Goal: Navigation & Orientation: Go to known website

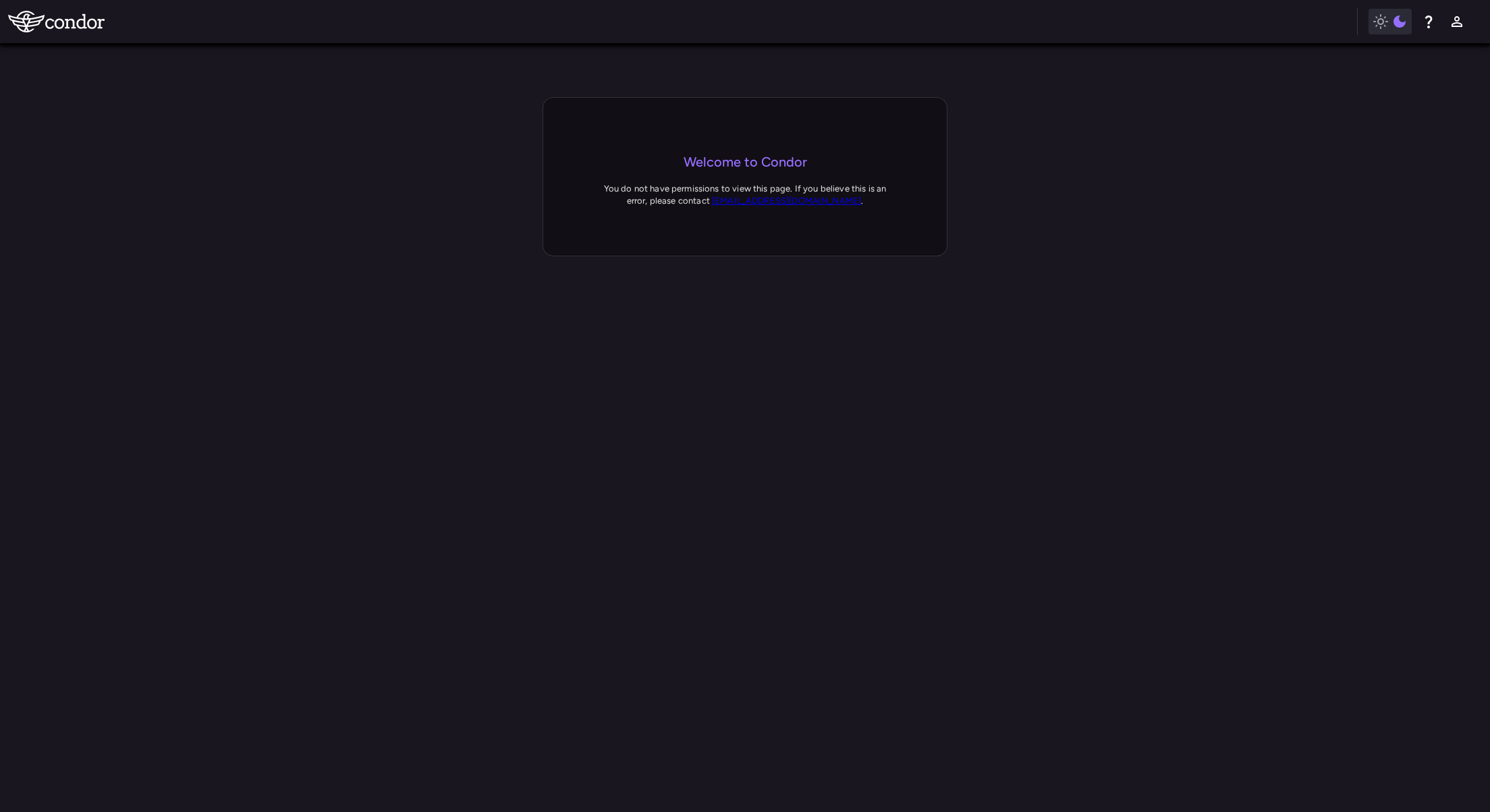
click at [675, 501] on div at bounding box center [745, 662] width 1490 height 812
click at [1383, 30] on button "button" at bounding box center [1390, 22] width 43 height 25
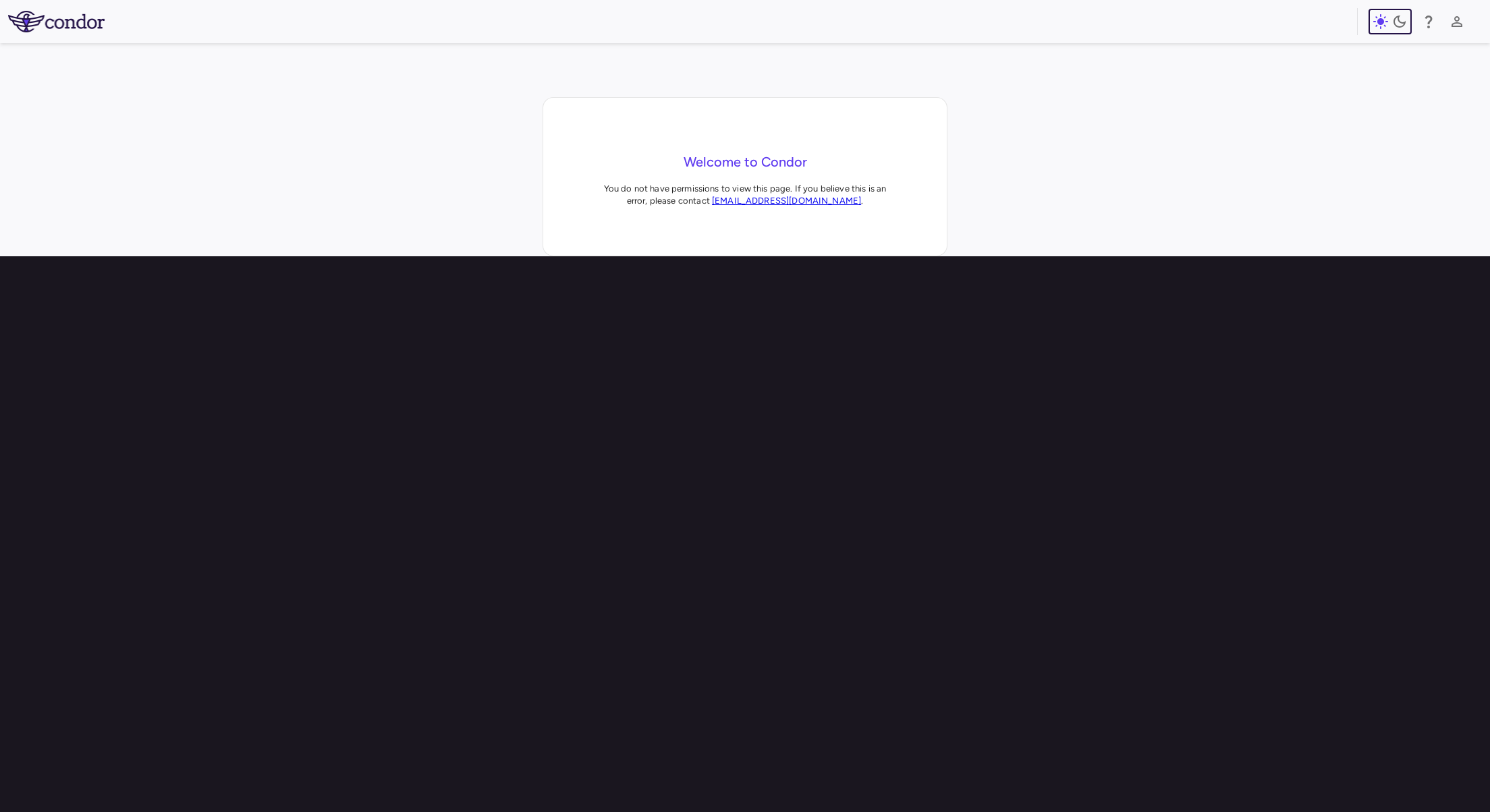
click at [1383, 31] on button "button" at bounding box center [1390, 22] width 43 height 25
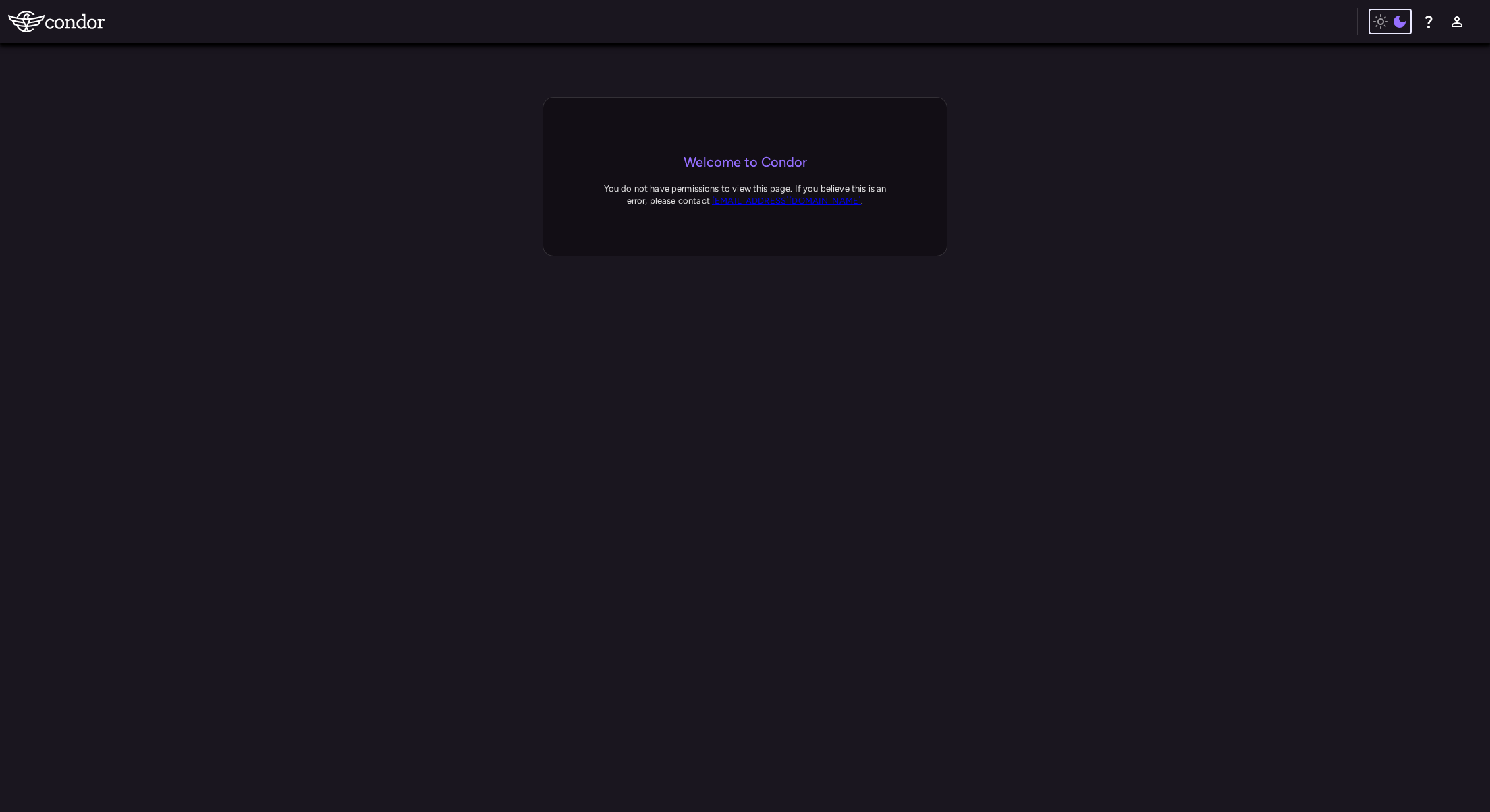
click at [1383, 31] on button "button" at bounding box center [1390, 22] width 43 height 25
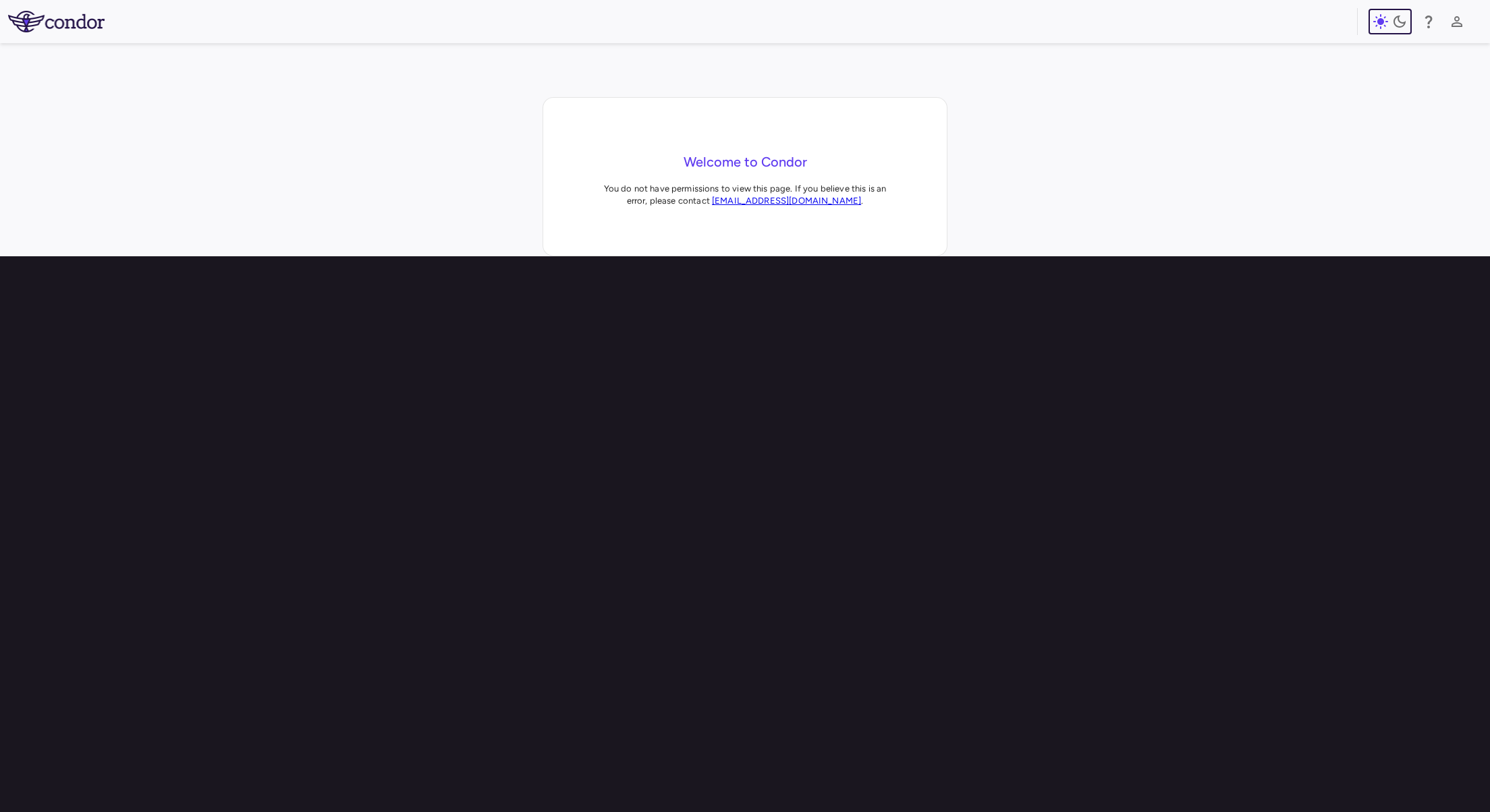
click at [1383, 31] on button "button" at bounding box center [1390, 22] width 43 height 25
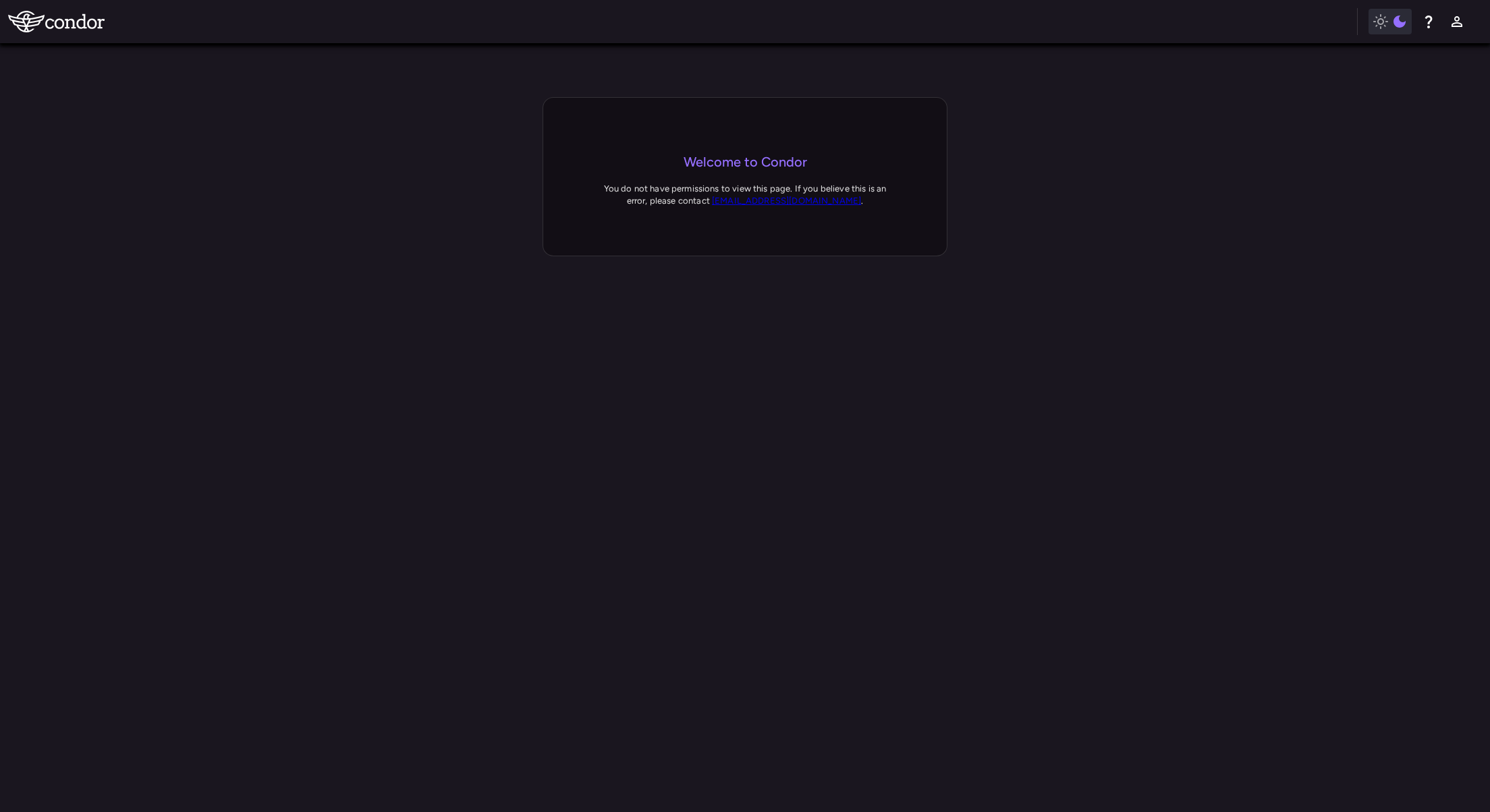
click at [850, 352] on div at bounding box center [745, 662] width 1490 height 812
click at [1386, 29] on icon "button" at bounding box center [1380, 22] width 16 height 16
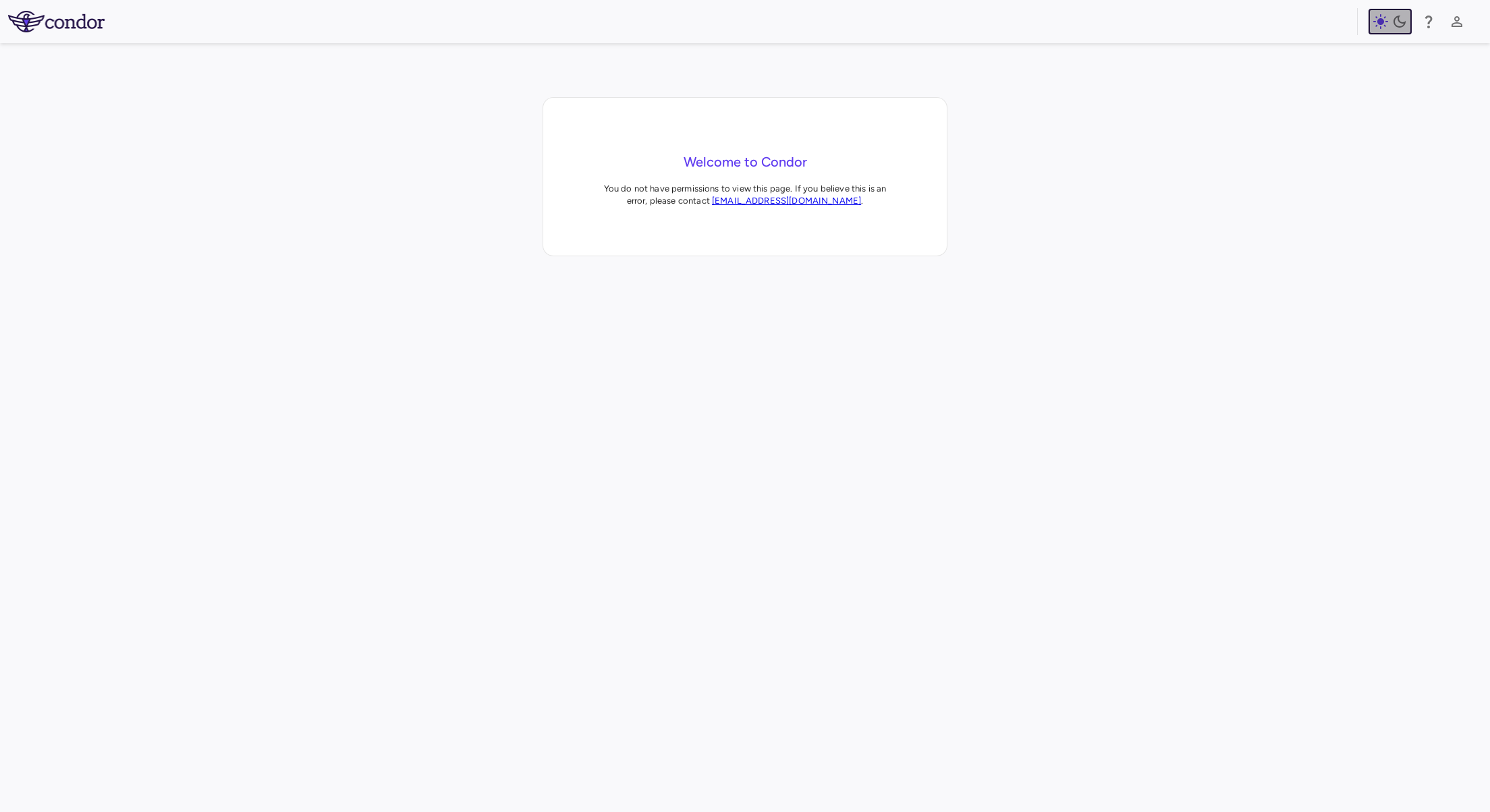
click at [1390, 19] on div "button" at bounding box center [1389, 22] width 35 height 16
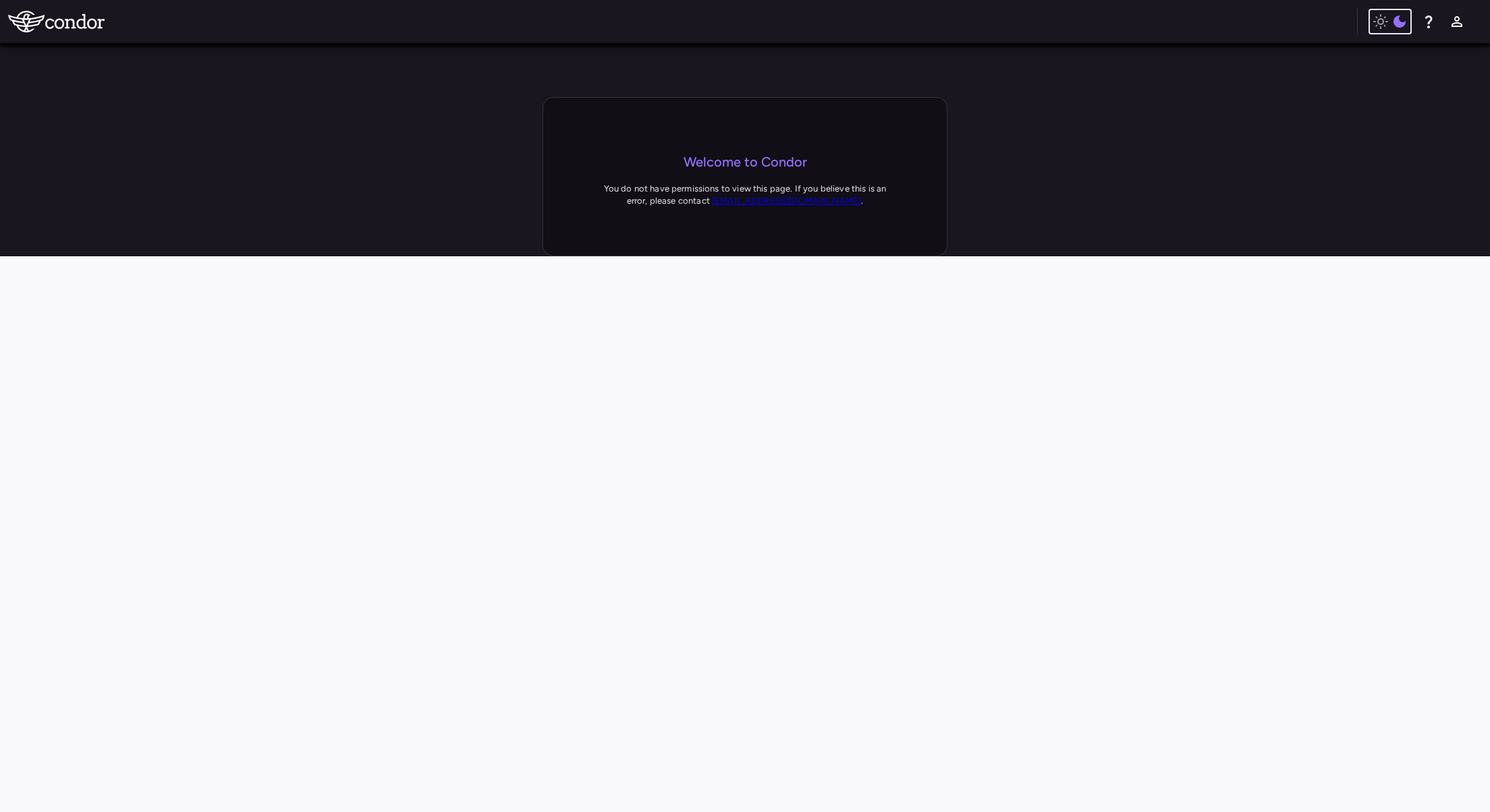
click at [1386, 23] on icon "button" at bounding box center [1380, 22] width 16 height 16
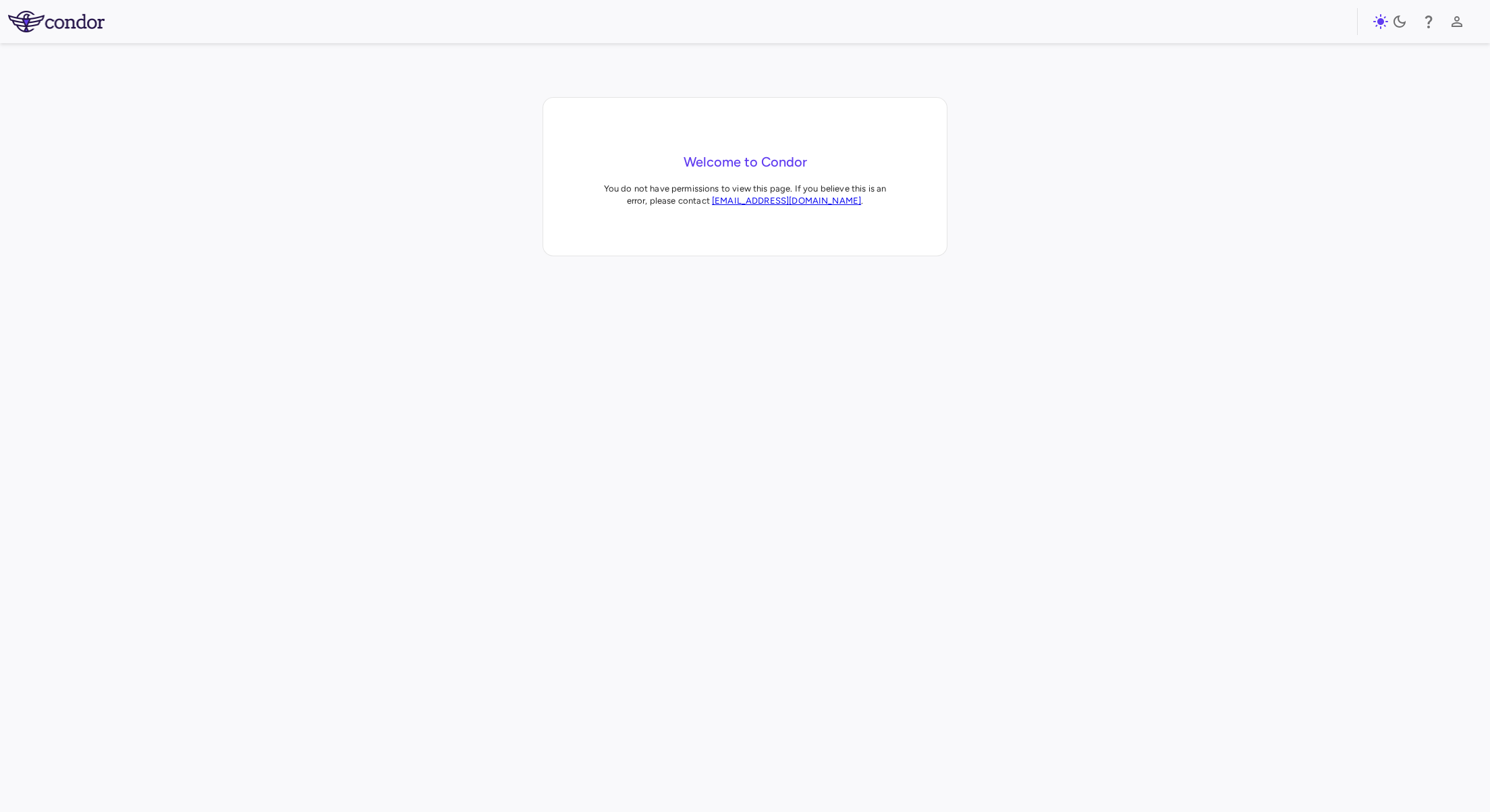
click at [1167, 152] on div "Welcome to Condor You do not have permissions to view this page. If you believe…" at bounding box center [745, 176] width 1490 height 159
click at [502, 237] on div "Welcome to Condor You do not have permissions to view this page. If you believe…" at bounding box center [745, 176] width 1490 height 159
click at [511, 324] on div at bounding box center [745, 662] width 1490 height 812
click at [1383, 31] on button "button" at bounding box center [1390, 22] width 43 height 25
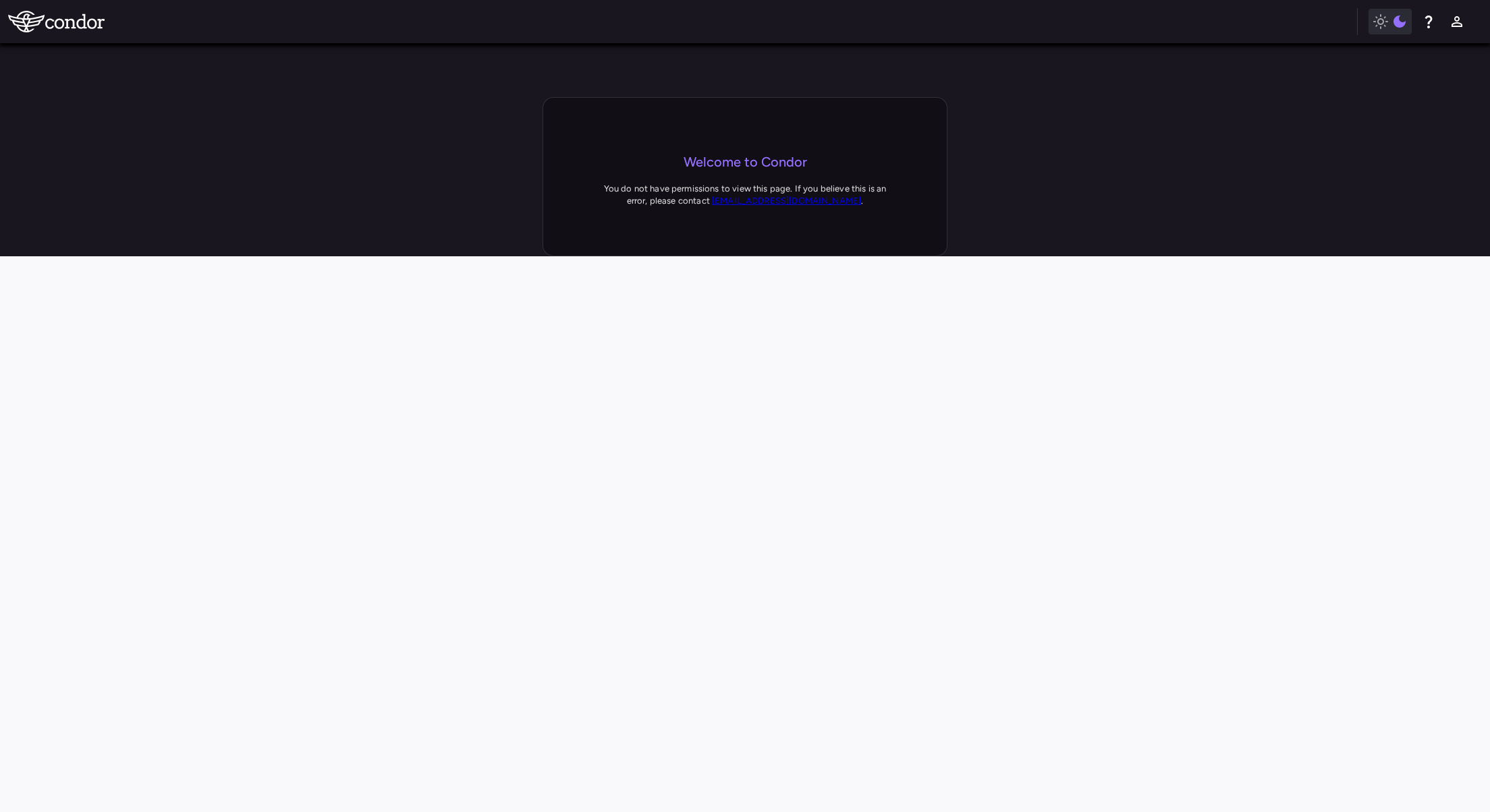
click at [1278, 201] on div "Welcome to Condor You do not have permissions to view this page. If you believe…" at bounding box center [745, 176] width 1490 height 159
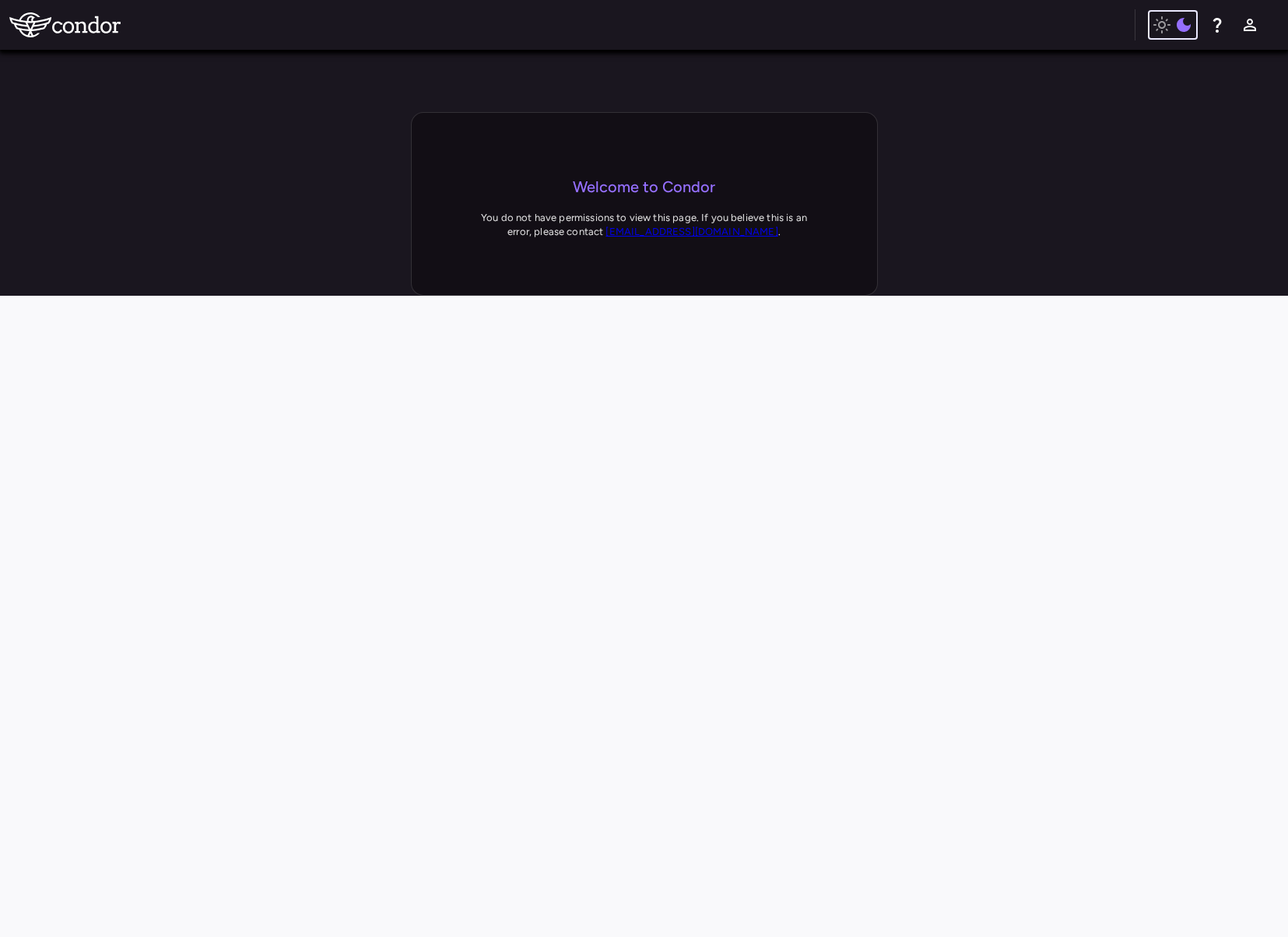
click at [1178, 34] on button "button" at bounding box center [1173, 25] width 50 height 29
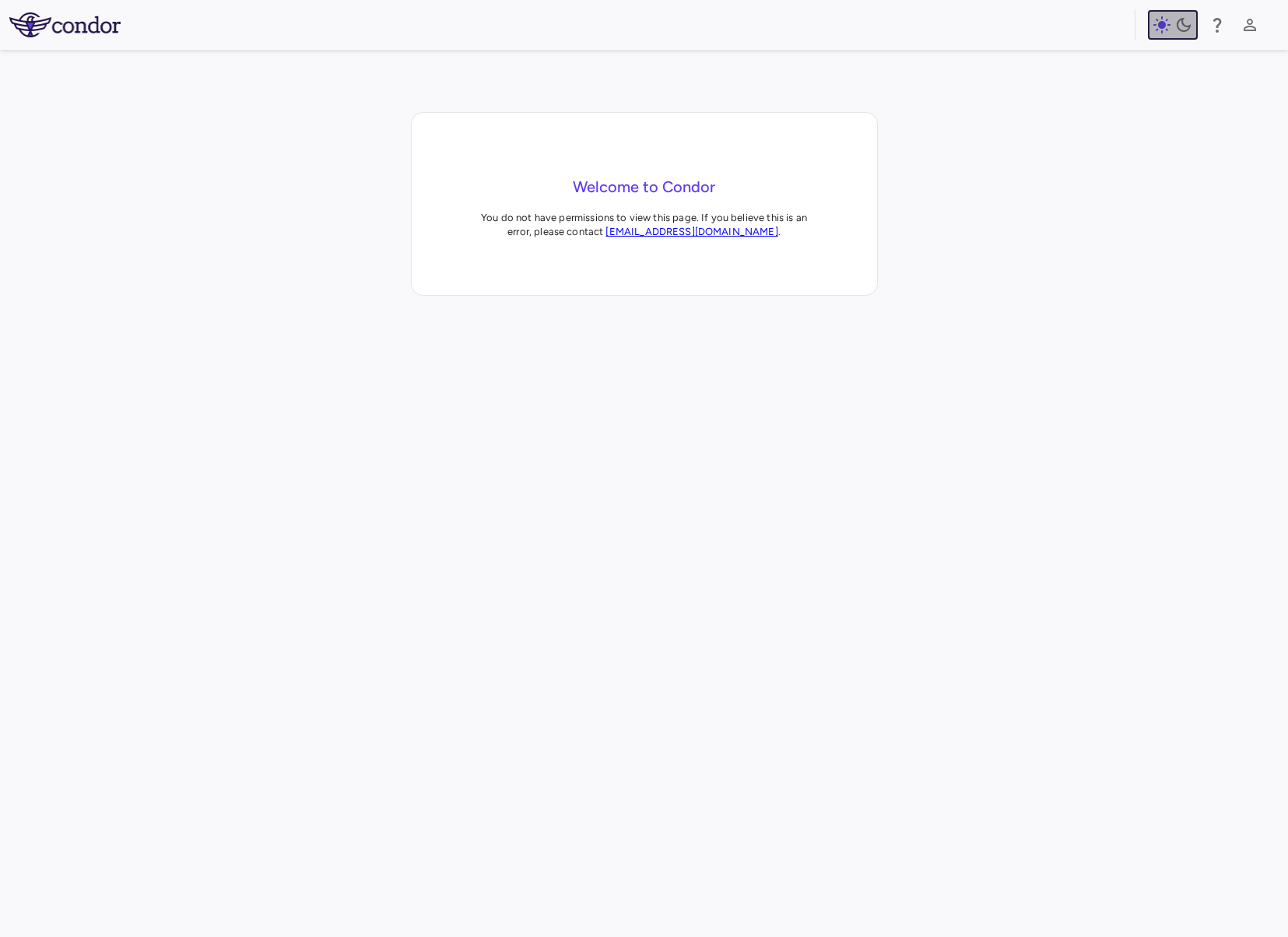
click at [1170, 30] on icon "button" at bounding box center [1162, 25] width 19 height 19
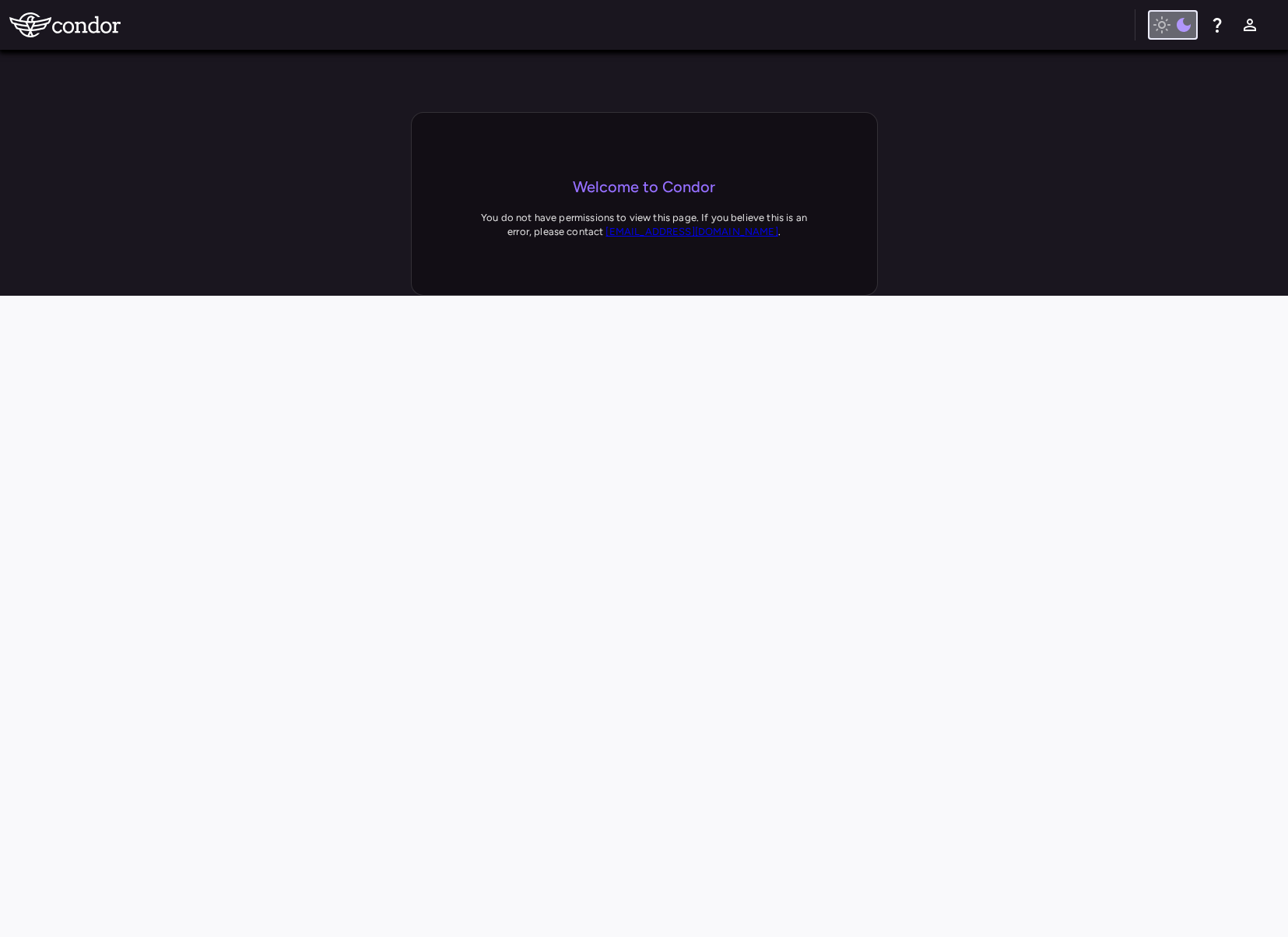
click at [1178, 32] on icon "button" at bounding box center [1184, 25] width 19 height 19
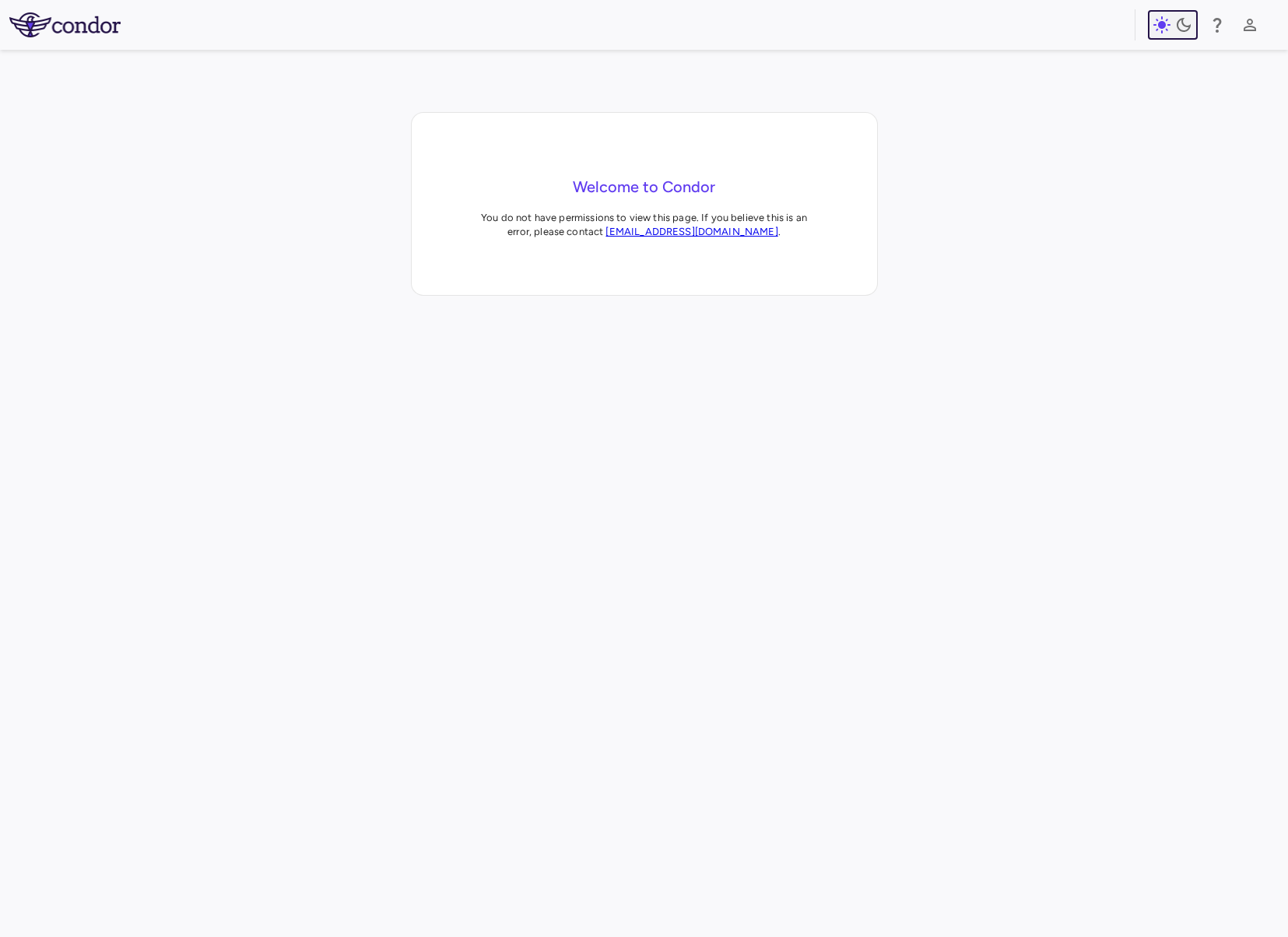
click at [1178, 32] on icon "button" at bounding box center [1184, 25] width 19 height 19
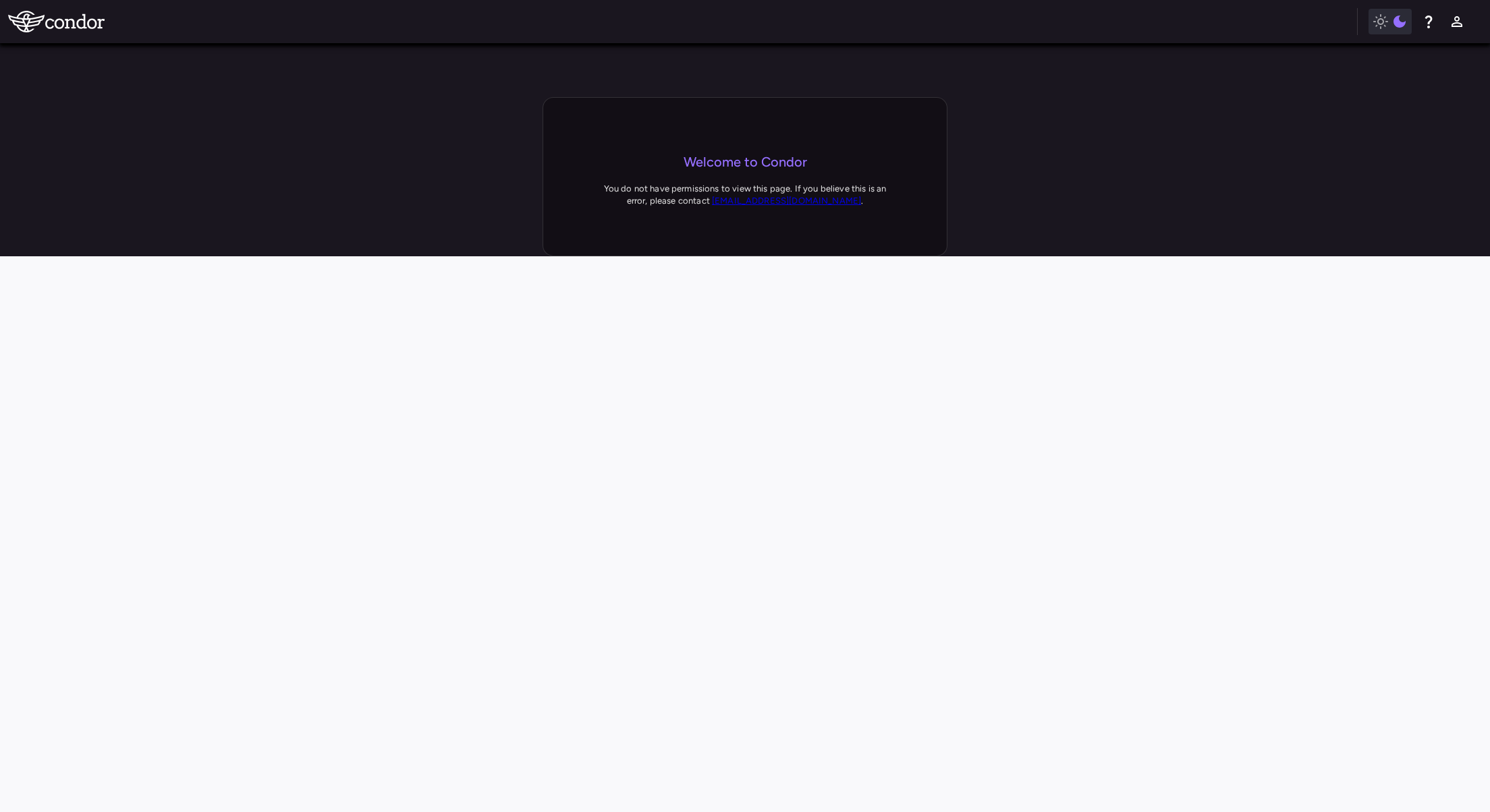
click at [1014, 203] on div "Welcome to Condor You do not have permissions to view this page. If you believe…" at bounding box center [745, 176] width 1490 height 159
click at [1381, 22] on icon "button" at bounding box center [1380, 22] width 16 height 16
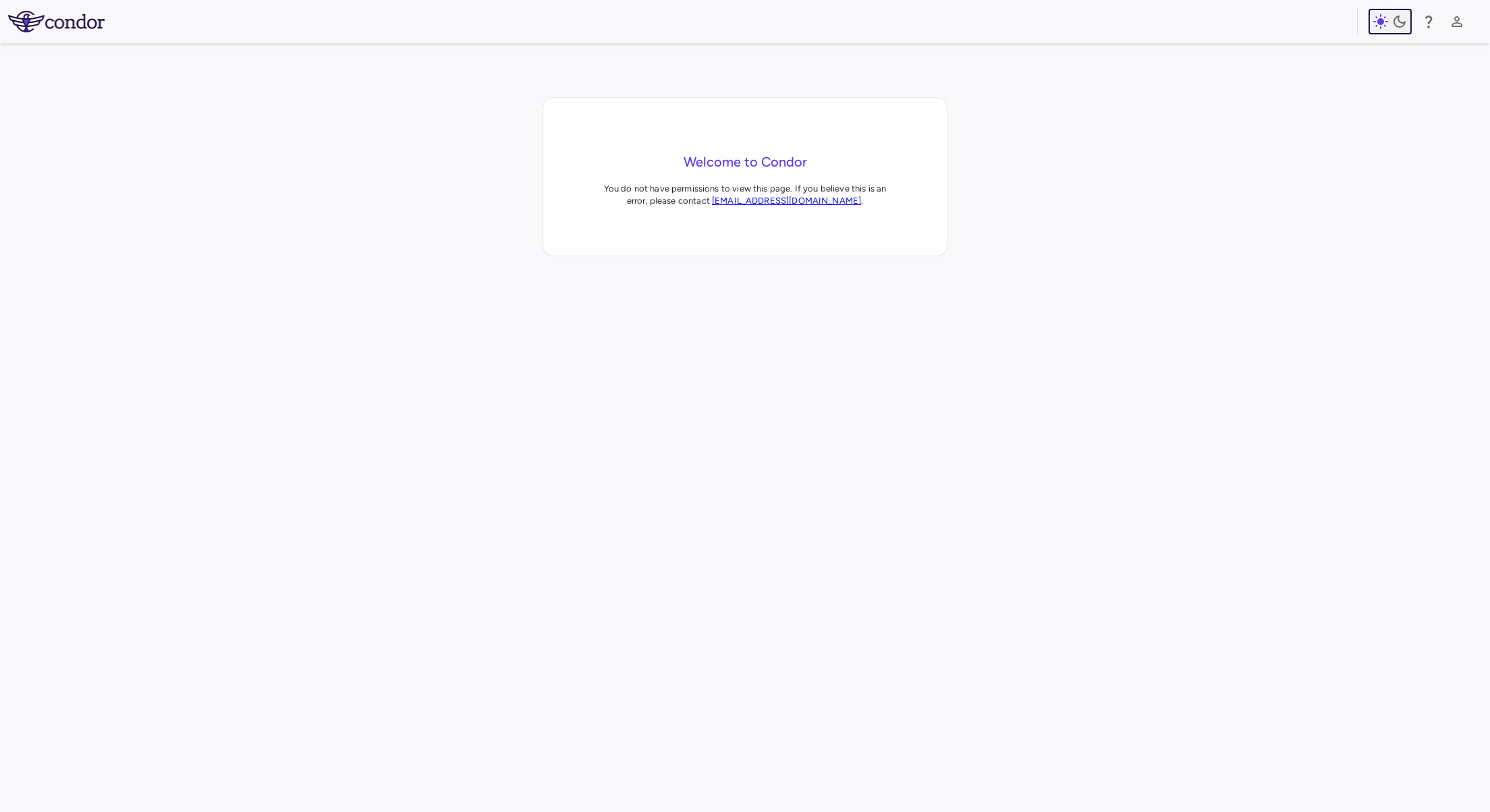
click at [1375, 26] on icon "button" at bounding box center [1380, 22] width 15 height 15
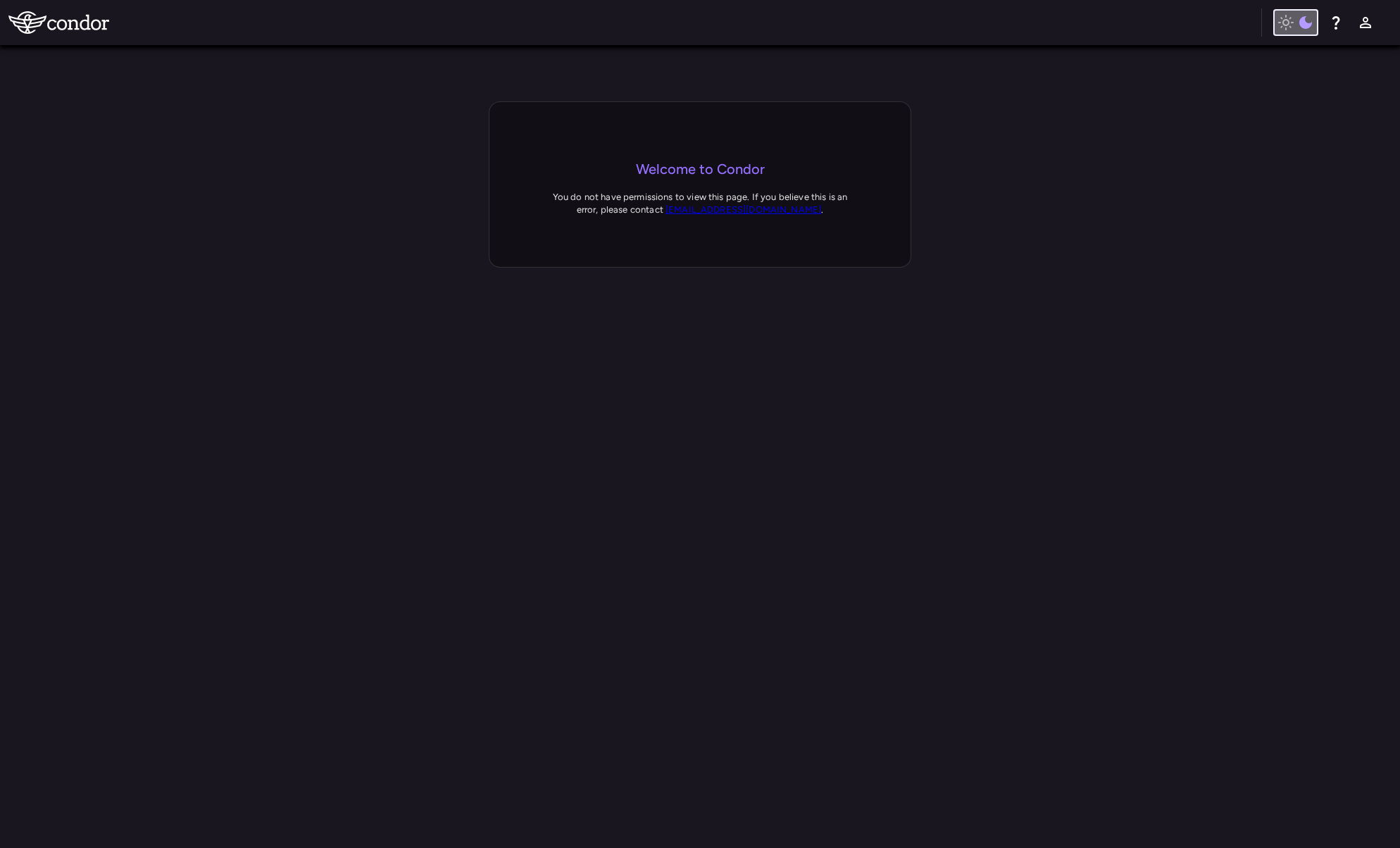
click at [1280, 26] on icon "button" at bounding box center [1286, 23] width 17 height 17
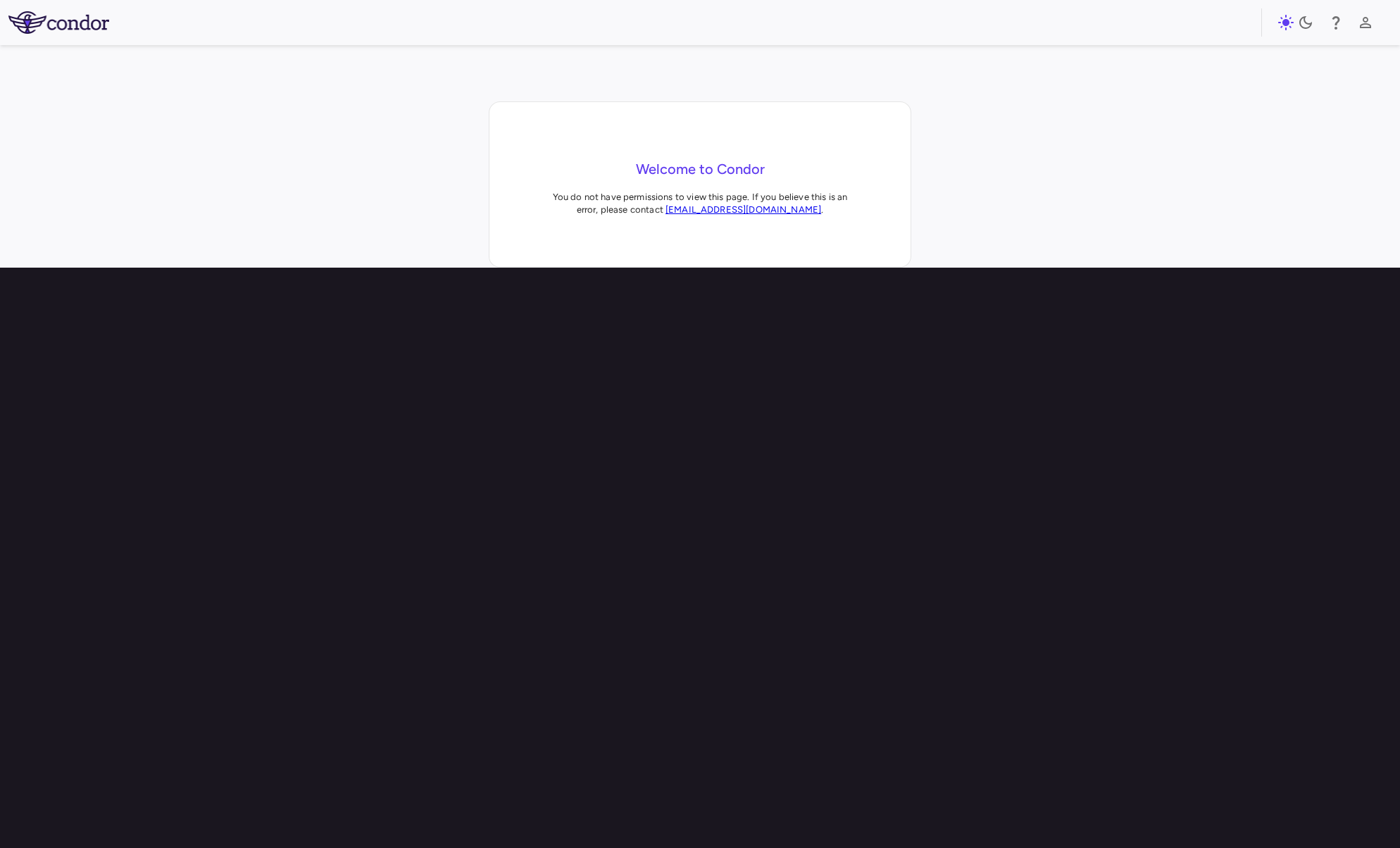
click at [1034, 207] on div "Welcome to Condor You do not have permissions to view this page. If you believe…" at bounding box center [700, 184] width 1400 height 166
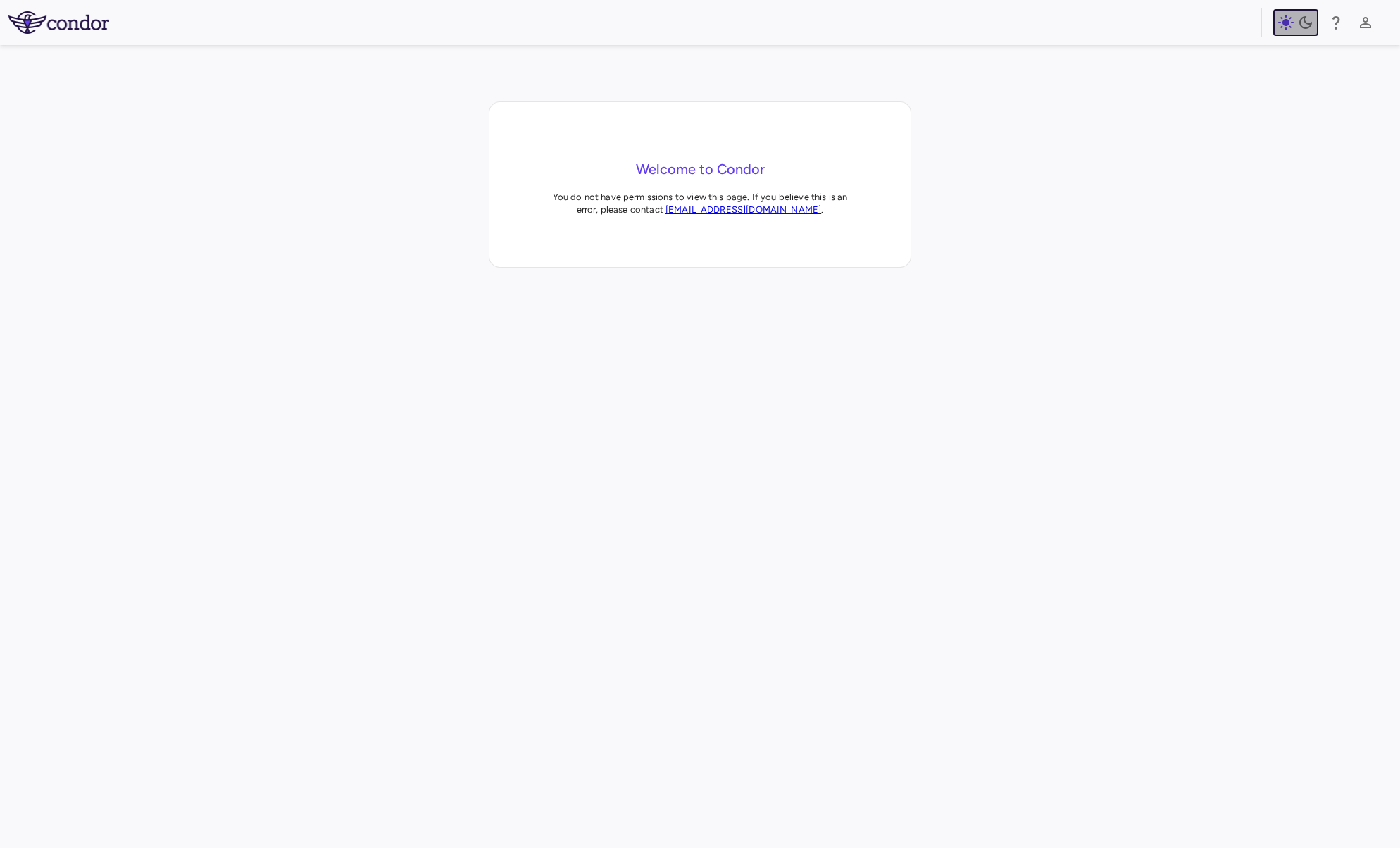
click at [1289, 26] on icon "button" at bounding box center [1286, 23] width 17 height 17
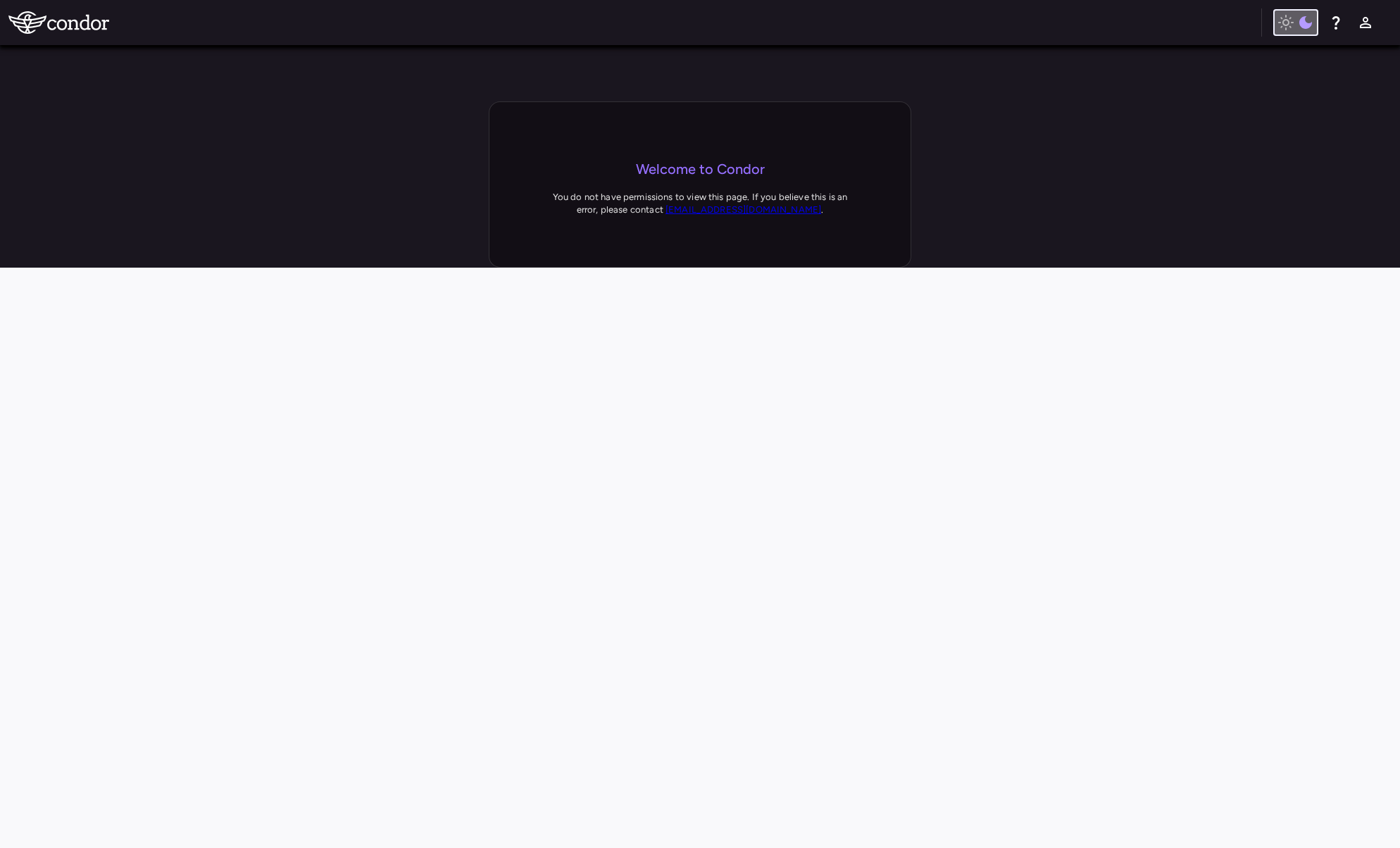
click at [1291, 27] on icon "button" at bounding box center [1286, 23] width 17 height 17
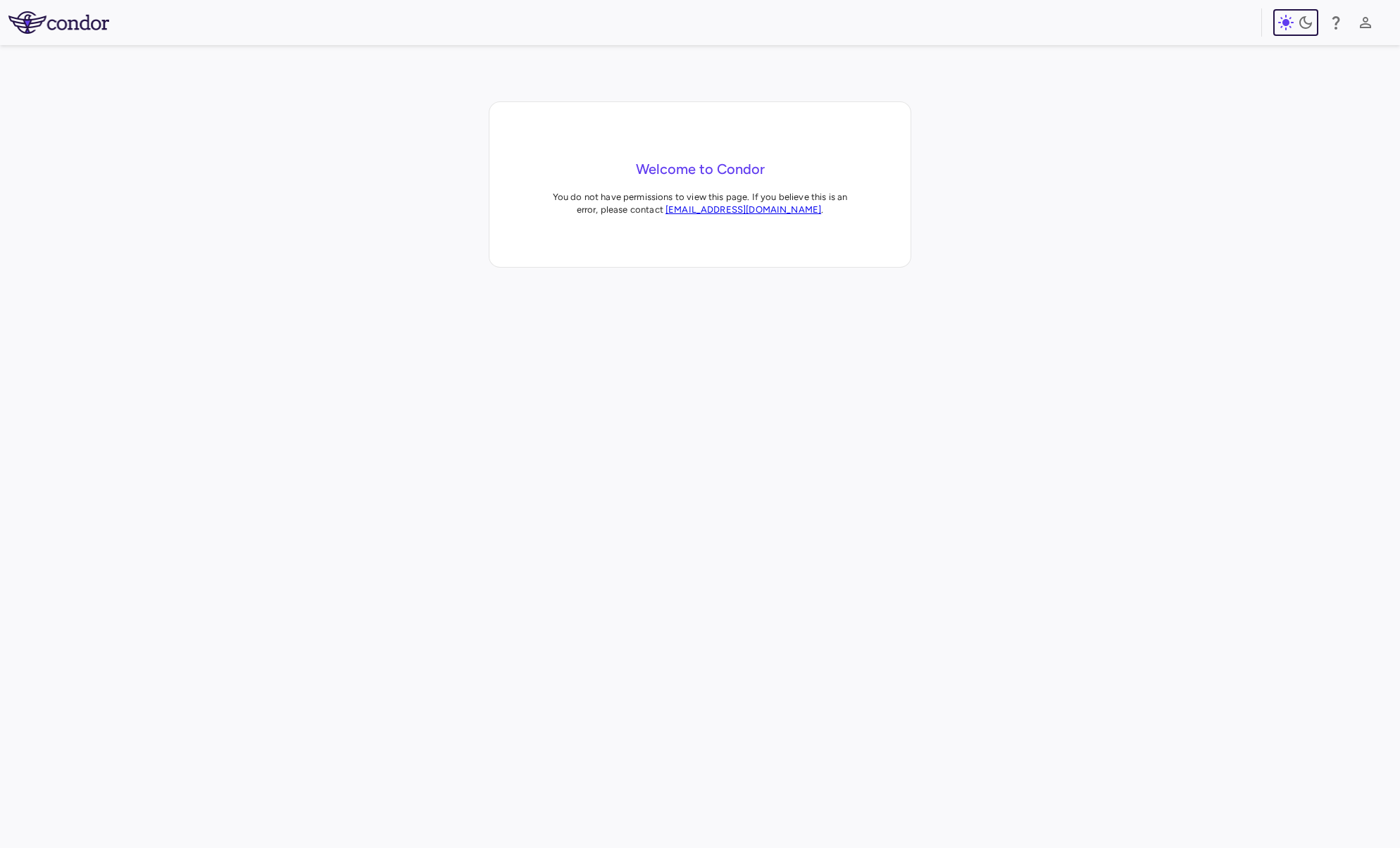
click at [1291, 27] on icon "button" at bounding box center [1286, 23] width 17 height 17
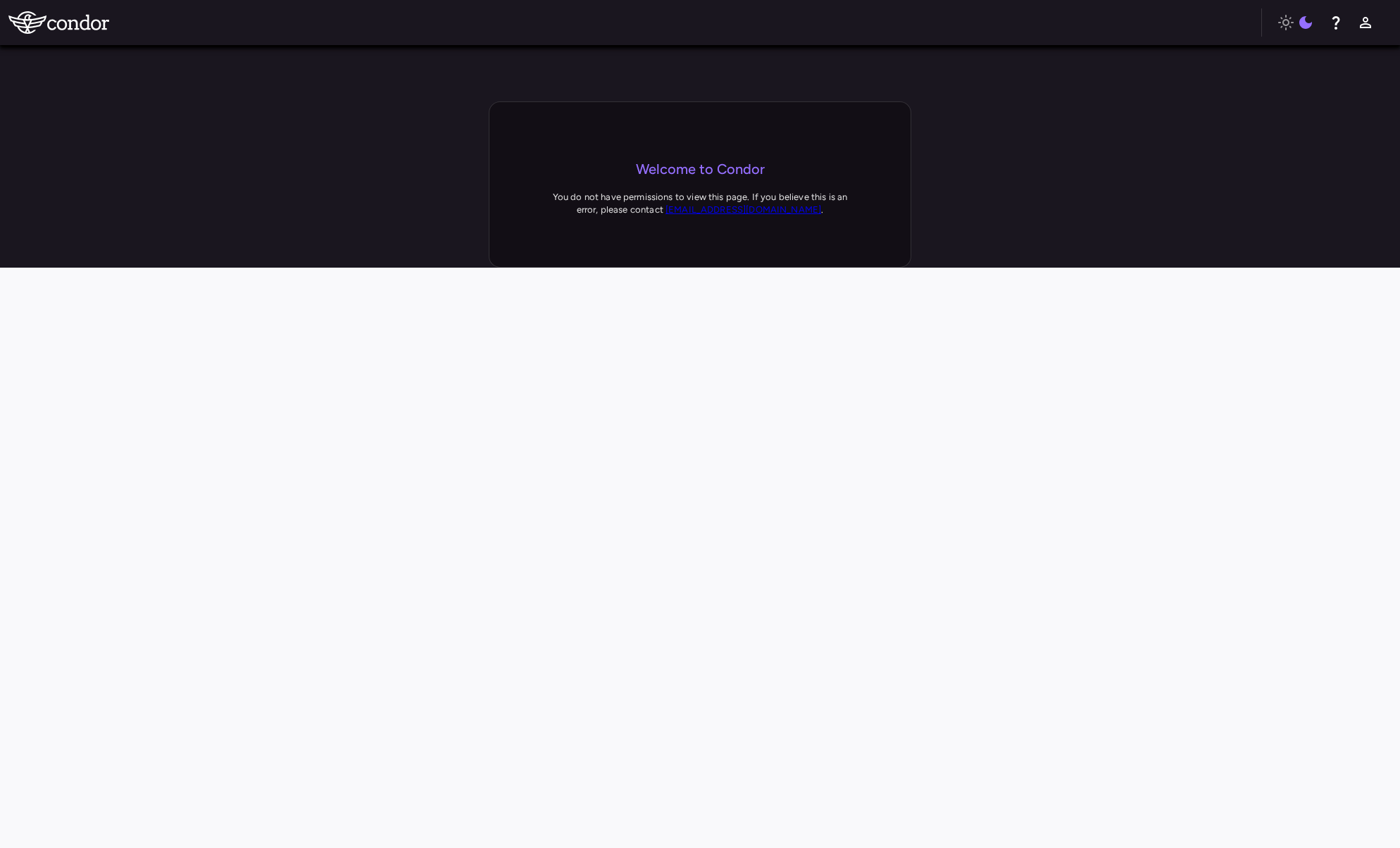
click at [1042, 206] on div "Welcome to Condor You do not have permissions to view this page. If you believe…" at bounding box center [700, 184] width 1400 height 166
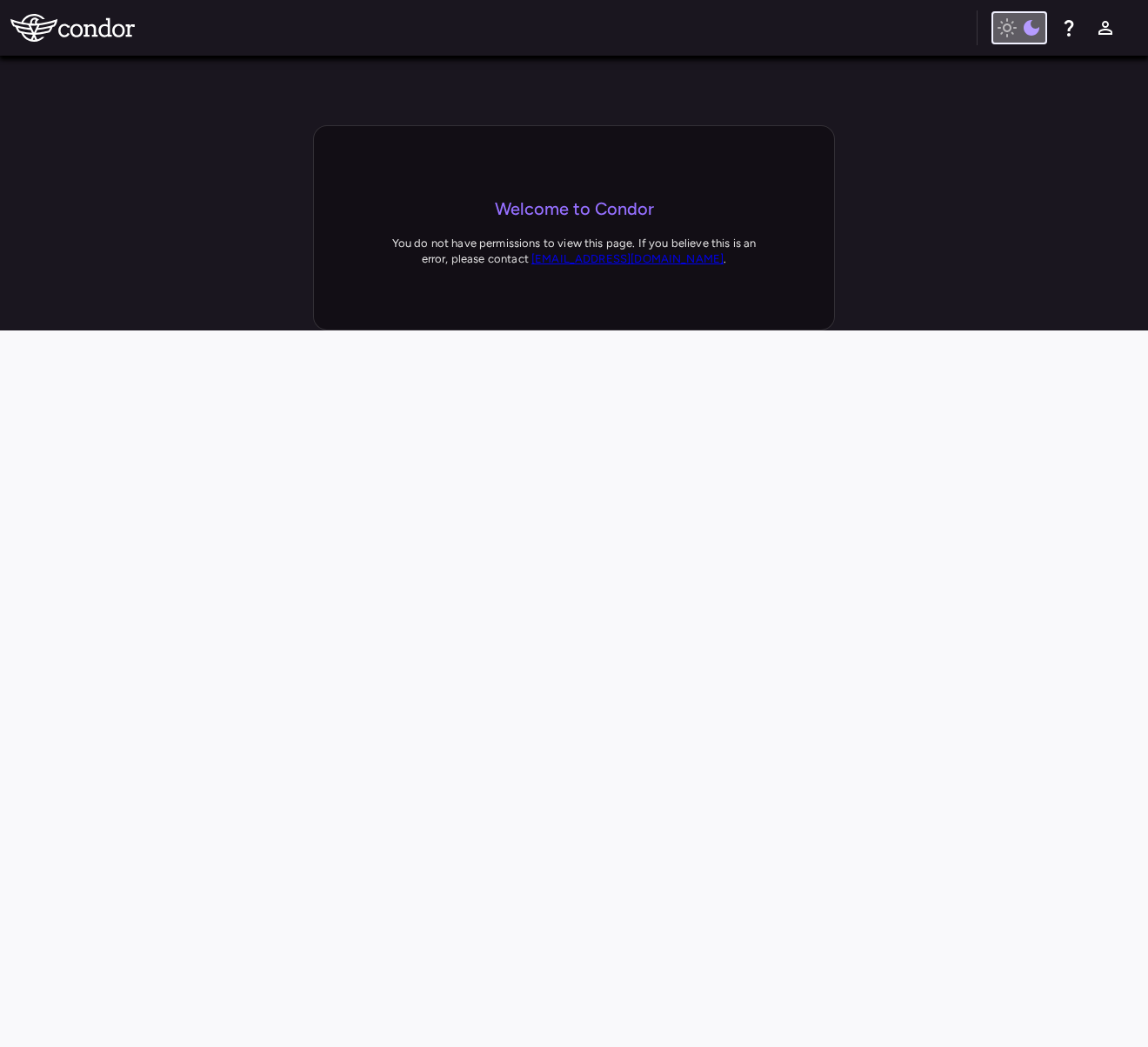
click at [1019, 34] on div "button" at bounding box center [1019, 28] width 45 height 21
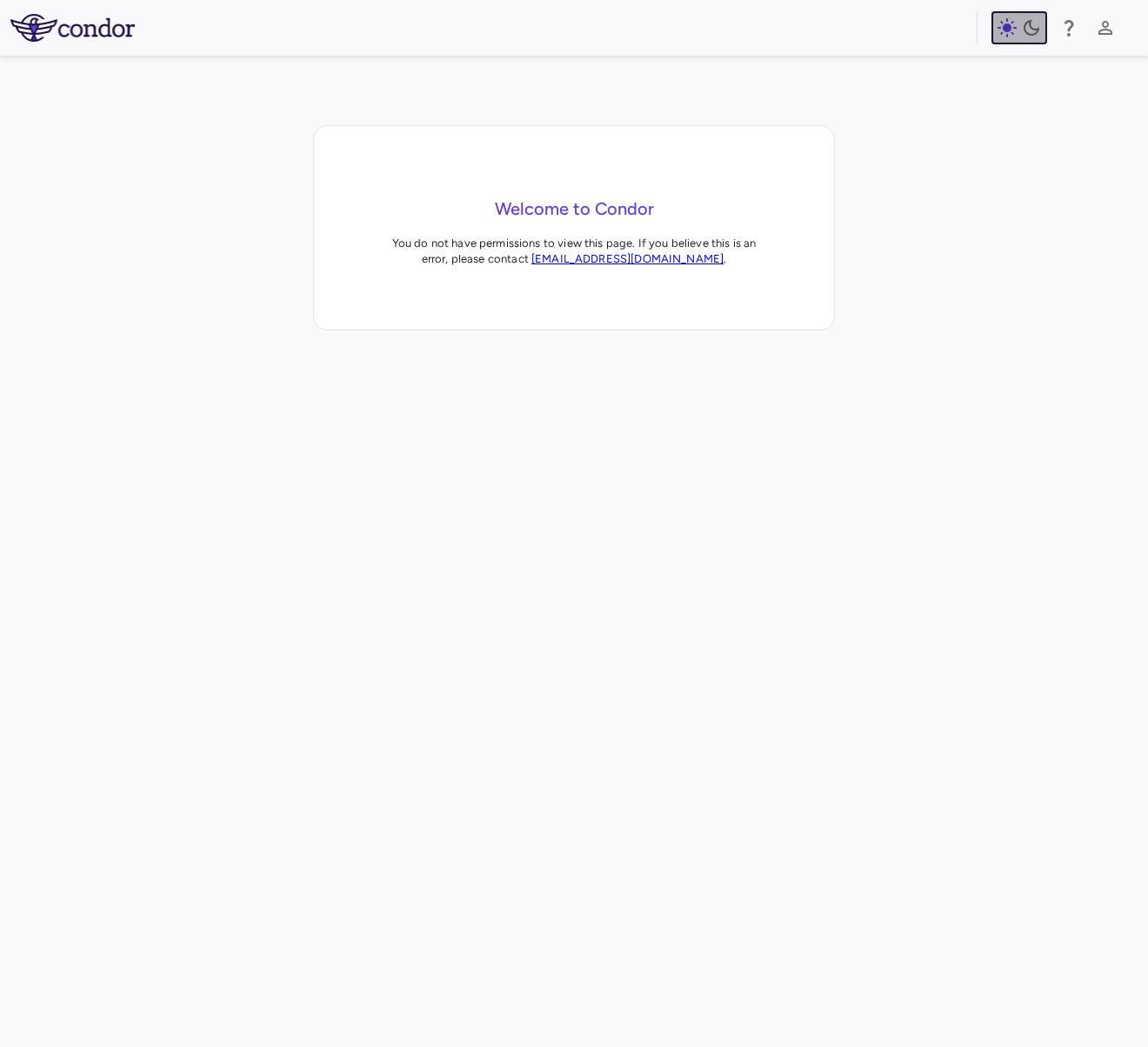
click at [1005, 27] on icon "button" at bounding box center [1008, 28] width 19 height 19
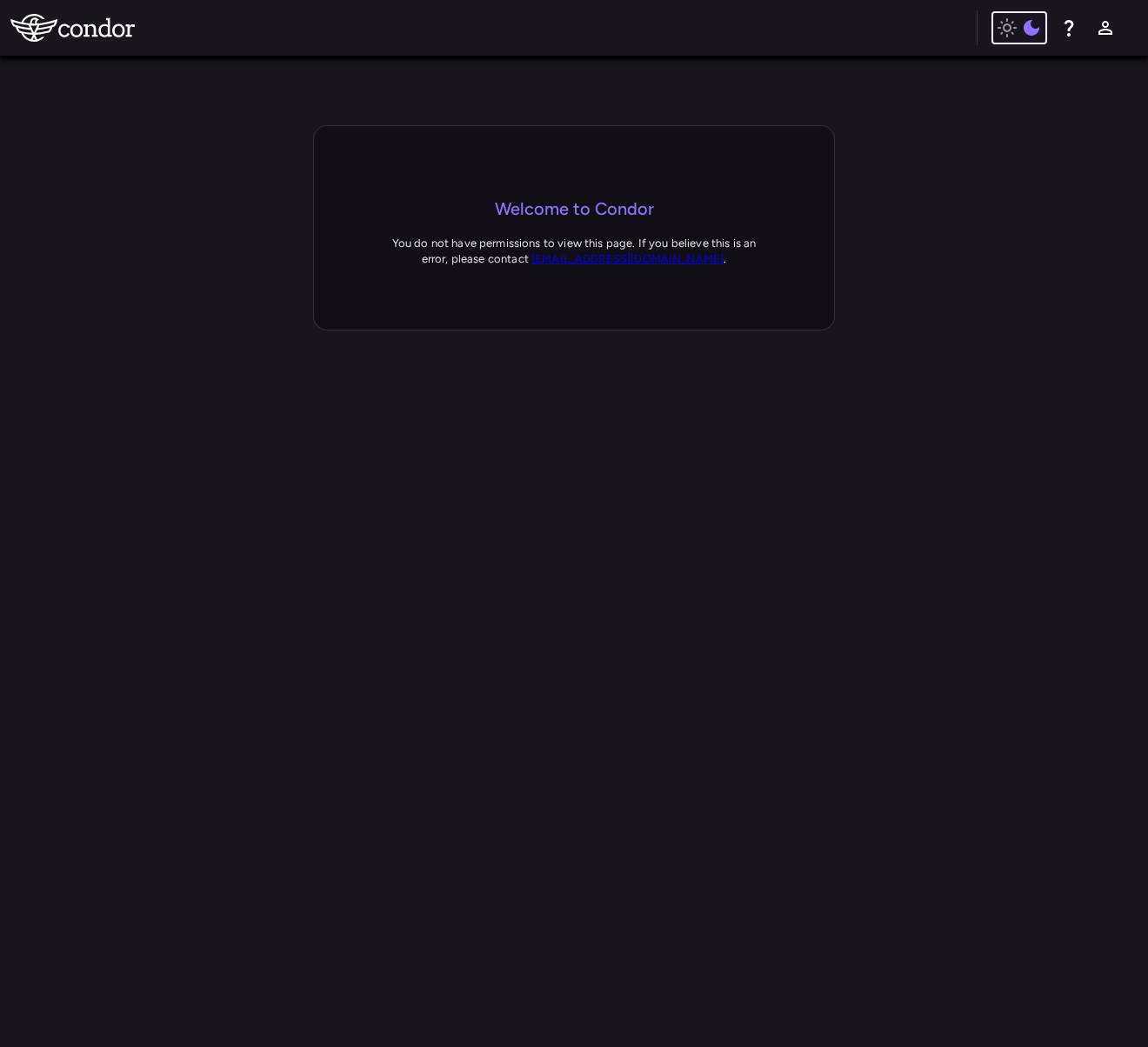
click at [1010, 29] on icon "button" at bounding box center [1008, 28] width 19 height 19
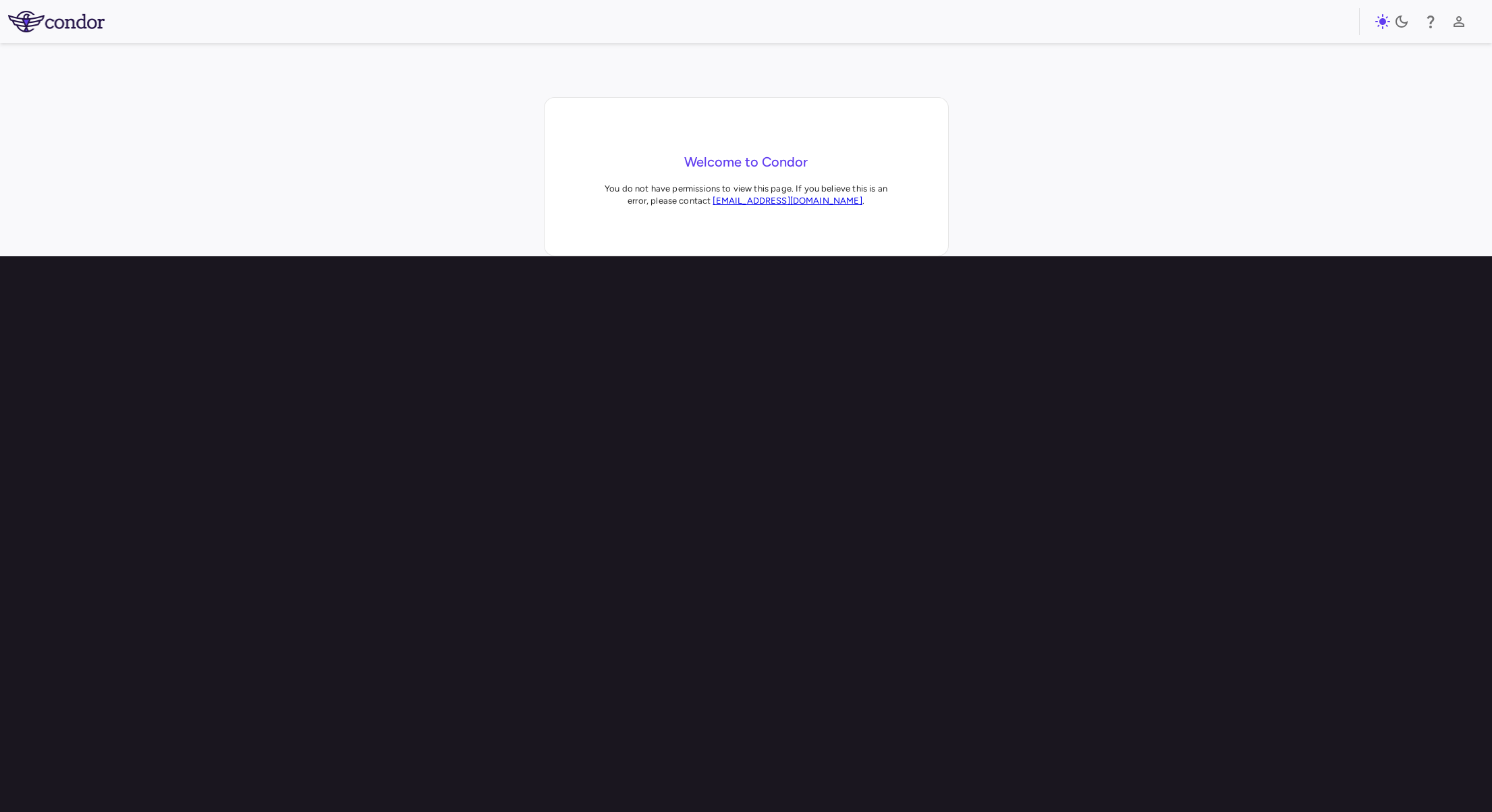
click at [316, 126] on div "Welcome to Condor You do not have permissions to view this page. If you believe…" at bounding box center [746, 176] width 1492 height 159
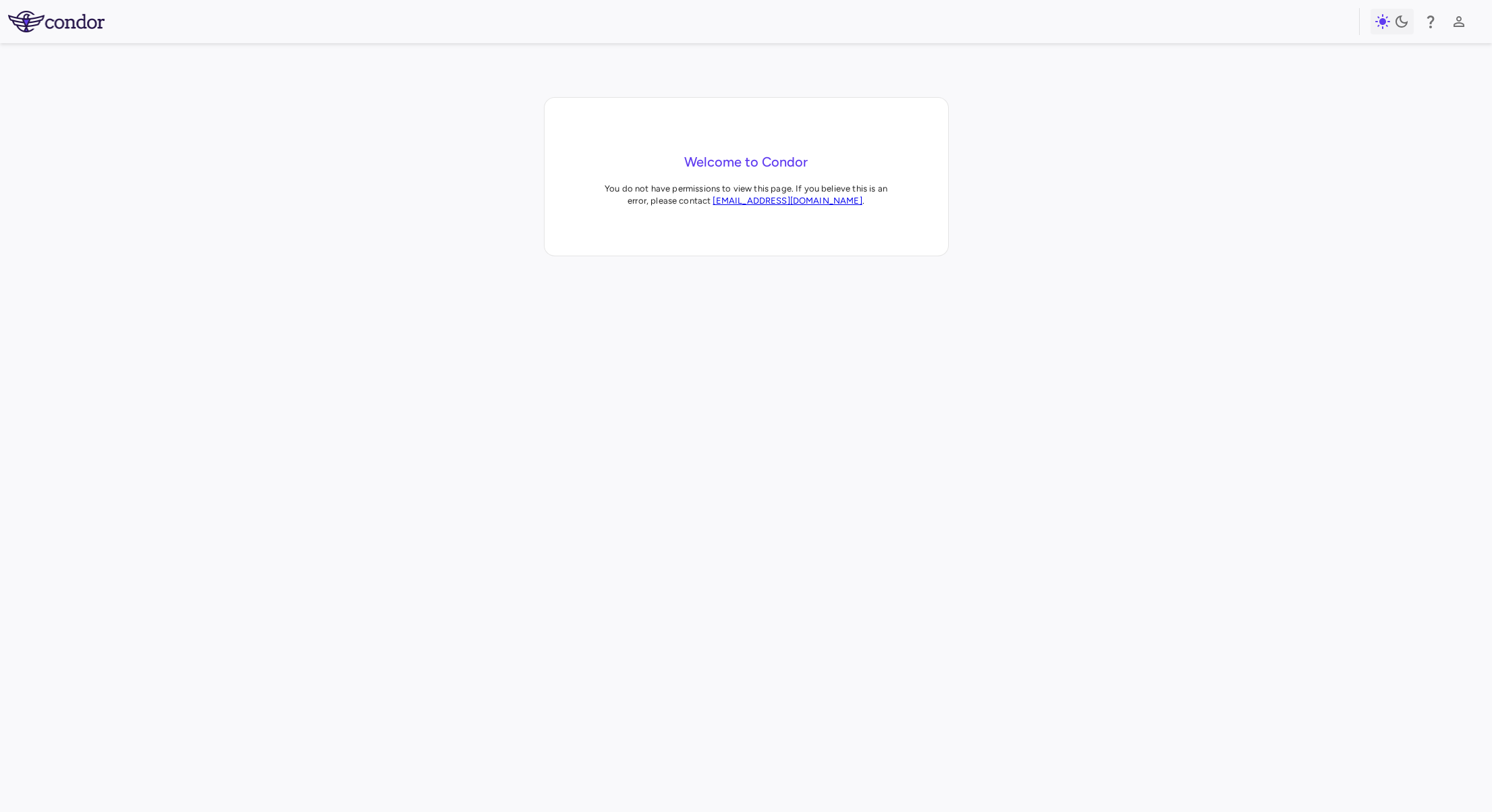
click at [742, 318] on div at bounding box center [746, 662] width 1492 height 812
click at [1047, 249] on div "Welcome to Condor You do not have permissions to view this page. If you believe…" at bounding box center [746, 176] width 1492 height 159
click at [1392, 25] on div "button" at bounding box center [1392, 22] width 35 height 16
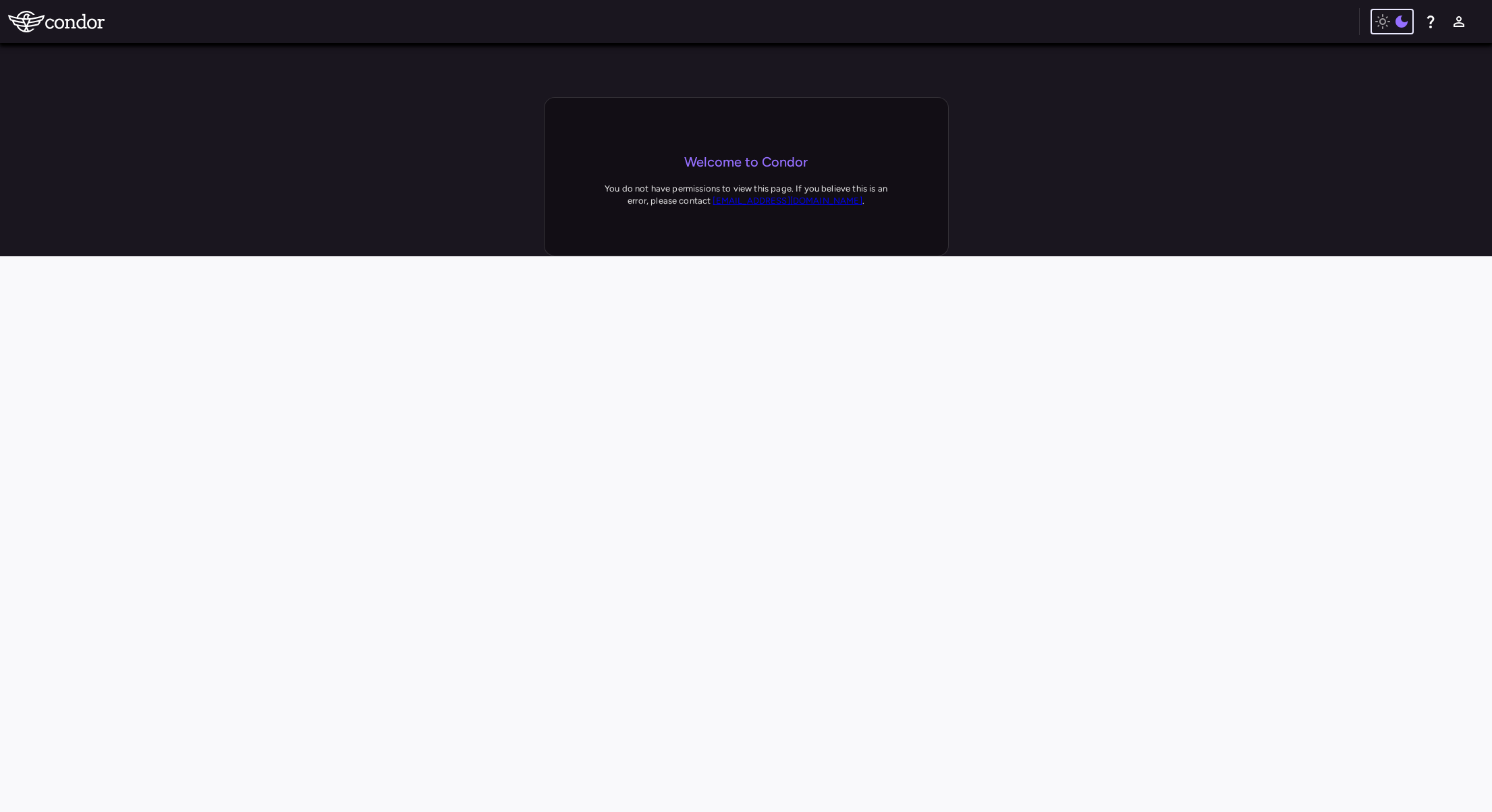
click at [1392, 25] on div "button" at bounding box center [1392, 22] width 35 height 16
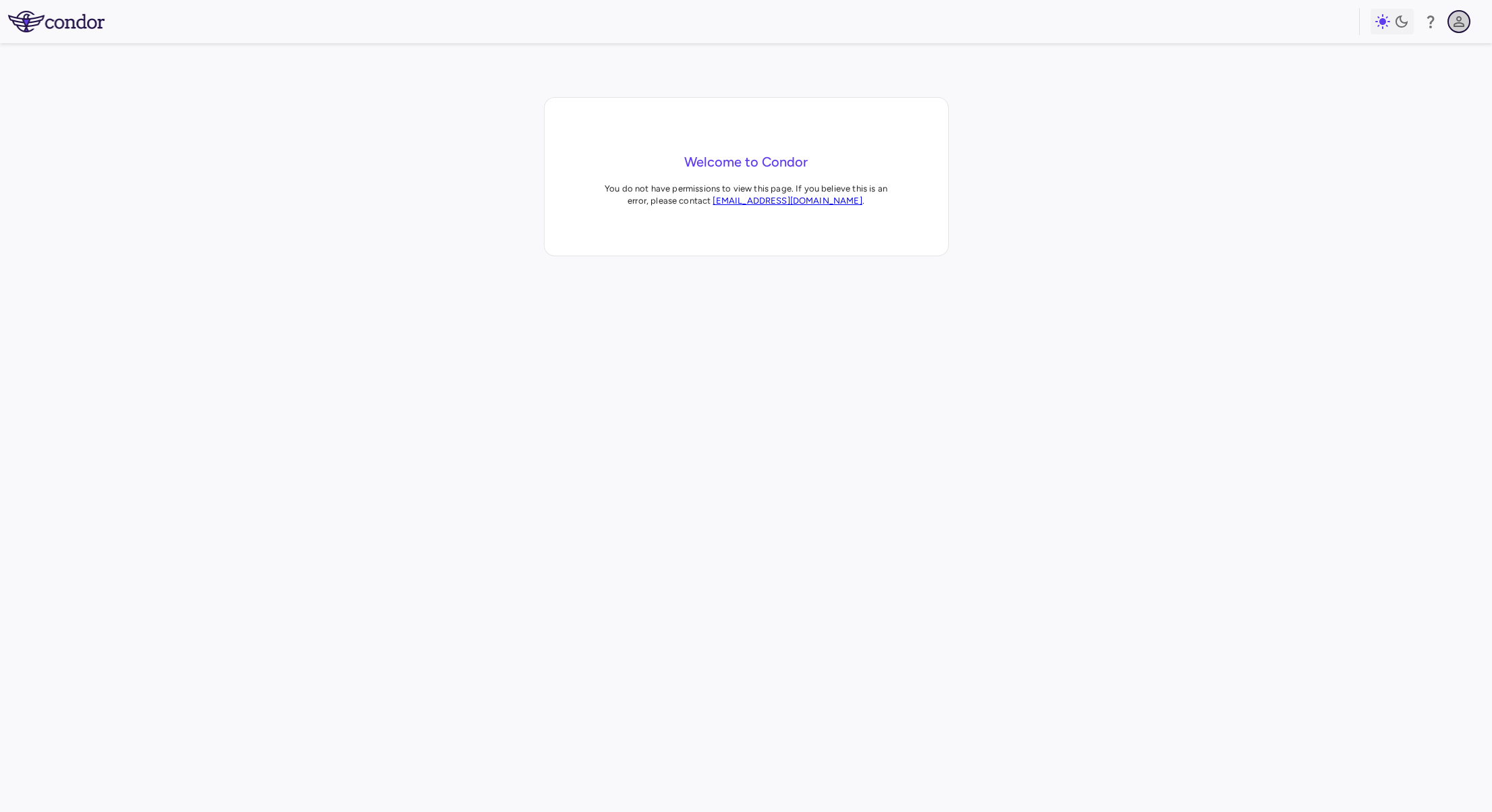
click at [1462, 28] on icon "button" at bounding box center [1459, 22] width 16 height 16
click at [1317, 29] on div at bounding box center [746, 406] width 1492 height 812
click at [1432, 31] on button "button" at bounding box center [1431, 22] width 23 height 23
click at [1292, 23] on div at bounding box center [746, 406] width 1492 height 812
